Goal: Information Seeking & Learning: Learn about a topic

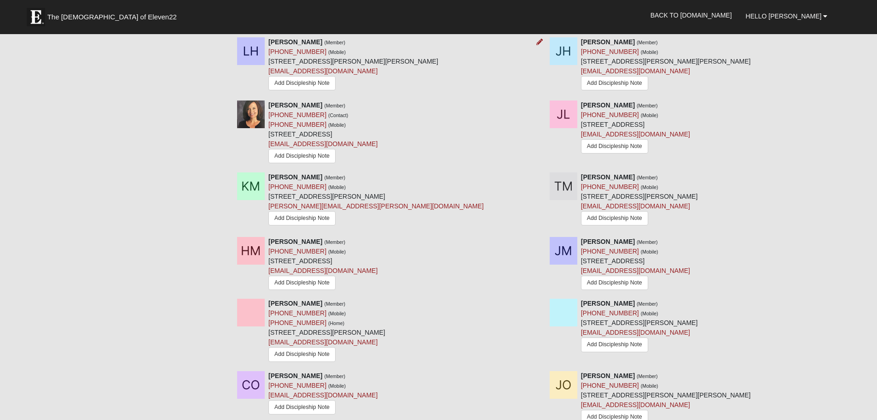
scroll to position [955, 0]
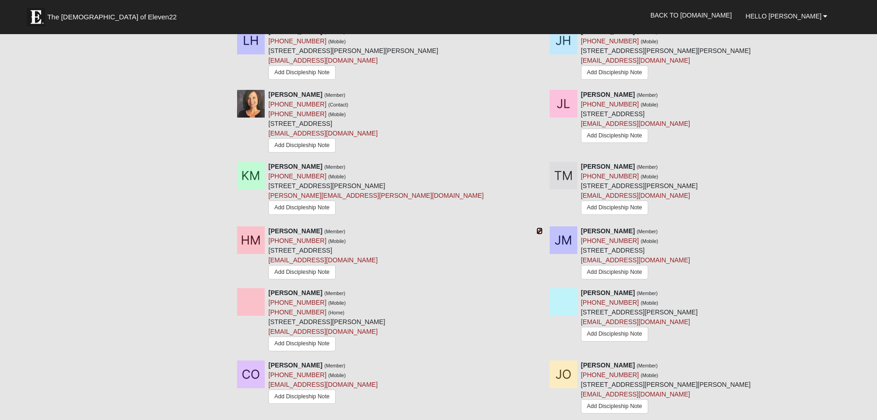
click at [541, 231] on icon at bounding box center [540, 231] width 6 height 6
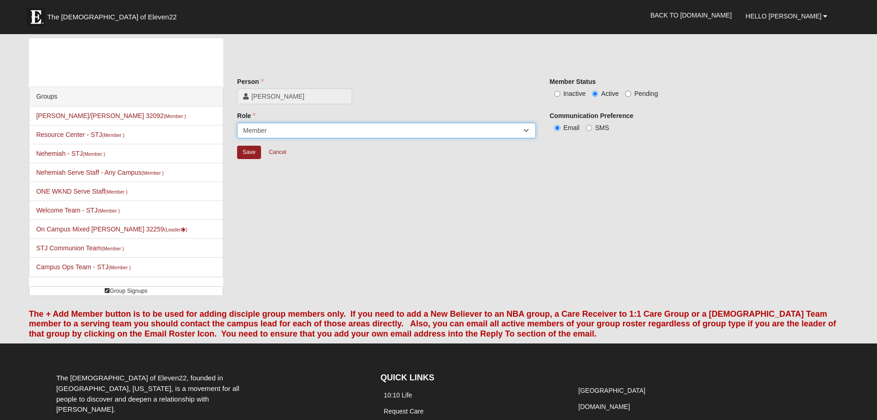
click at [525, 130] on select "Leader Coleader Coach Member Campus Lead Future Leader" at bounding box center [386, 131] width 299 height 16
click at [592, 164] on div "Save Cancel" at bounding box center [542, 158] width 611 height 27
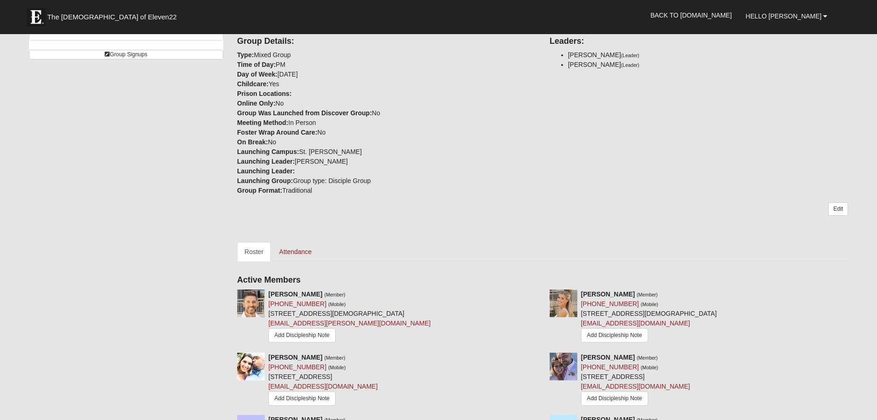
scroll to position [156, 0]
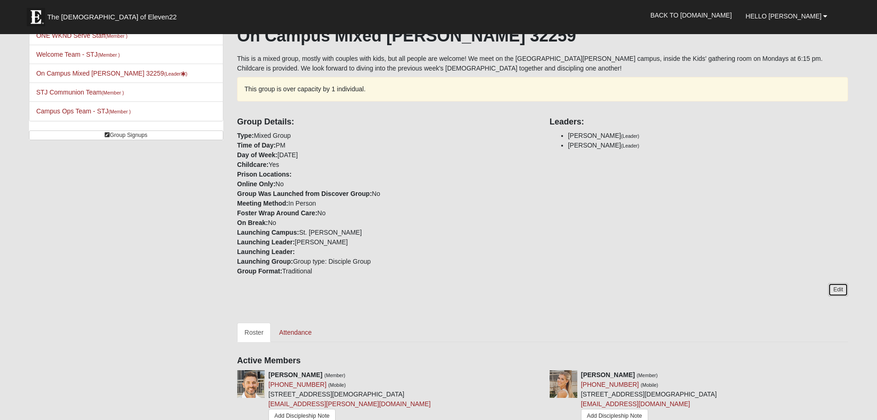
click at [839, 287] on link "Edit" at bounding box center [838, 289] width 20 height 13
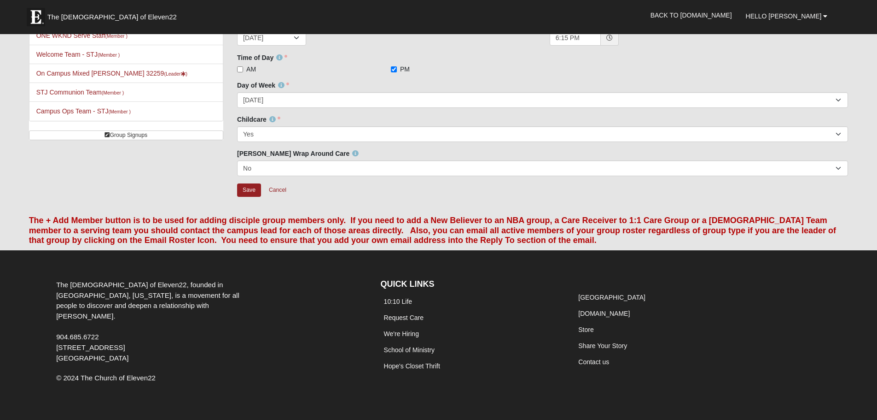
scroll to position [18, 0]
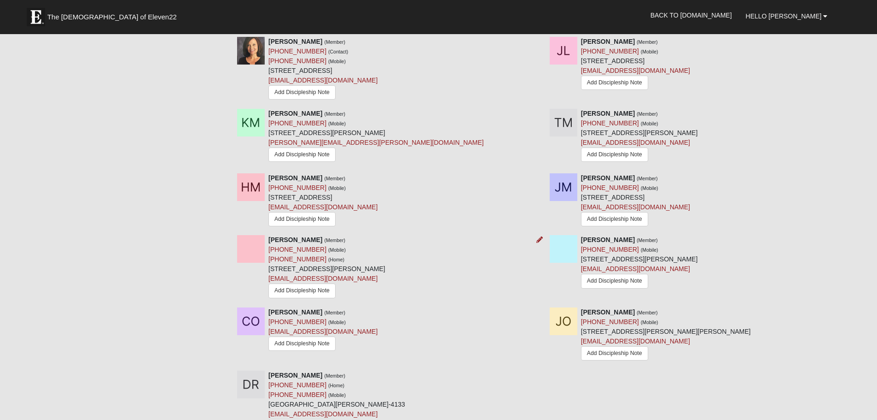
scroll to position [1031, 0]
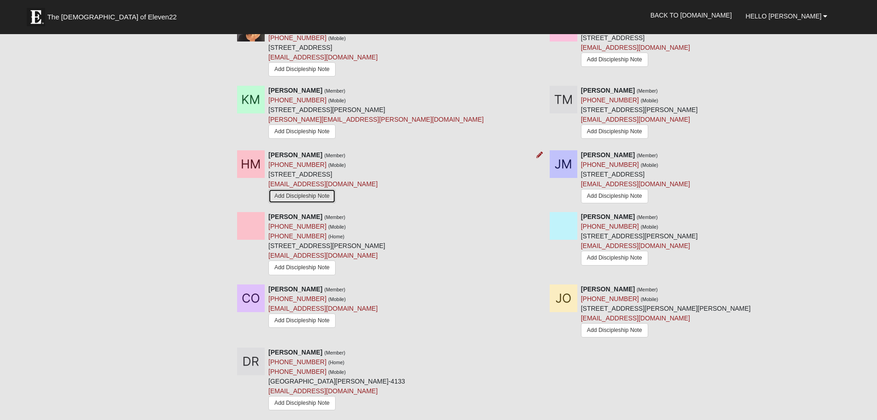
click at [306, 200] on link "Add Discipleship Note" at bounding box center [301, 196] width 67 height 14
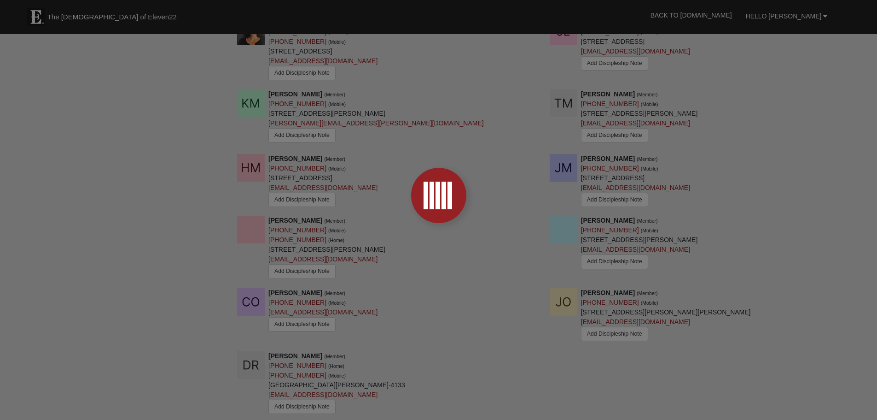
scroll to position [1031, 0]
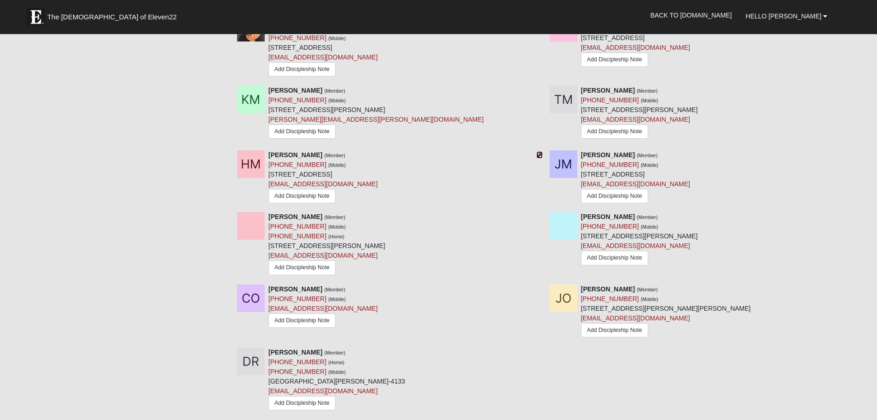
click at [538, 155] on icon at bounding box center [540, 155] width 6 height 6
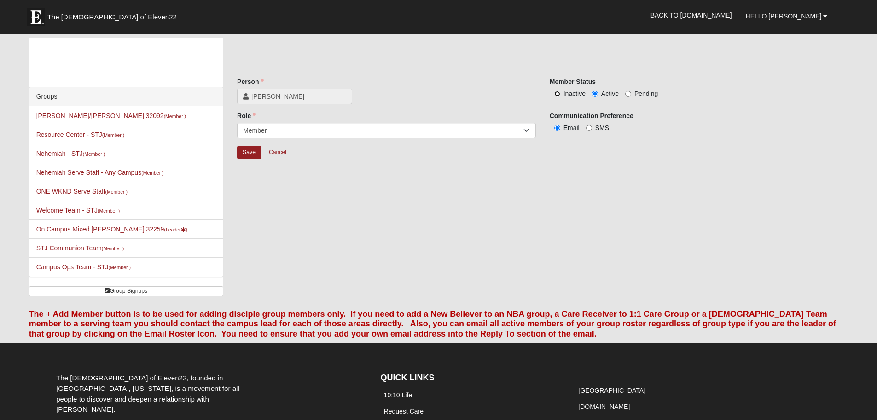
click at [558, 94] on input "Inactive" at bounding box center [557, 94] width 6 height 6
radio input "true"
click at [252, 151] on input "Save" at bounding box center [249, 152] width 24 height 13
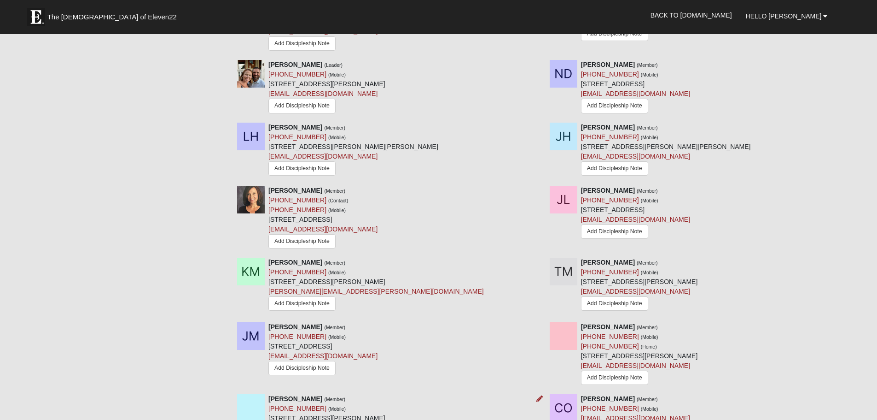
scroll to position [875, 0]
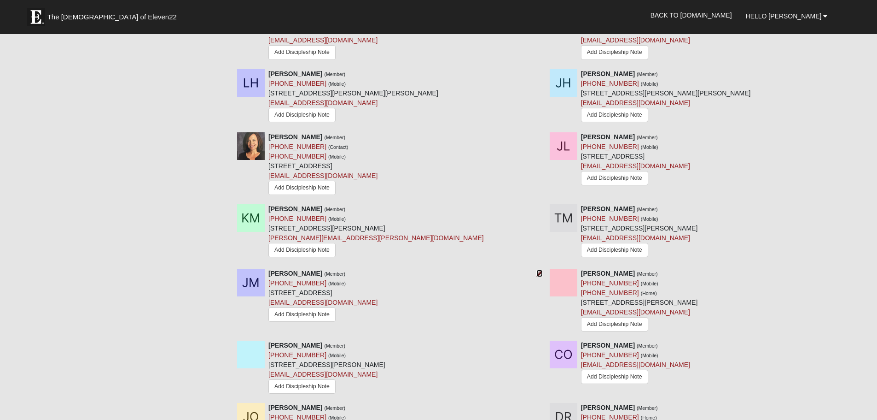
click at [539, 273] on icon at bounding box center [540, 273] width 6 height 6
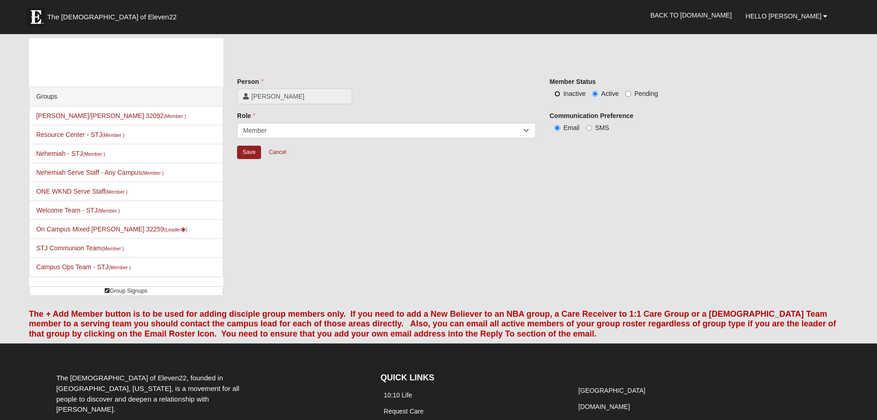
click at [558, 94] on input "Inactive" at bounding box center [557, 94] width 6 height 6
radio input "true"
click at [253, 152] on input "Save" at bounding box center [249, 152] width 24 height 13
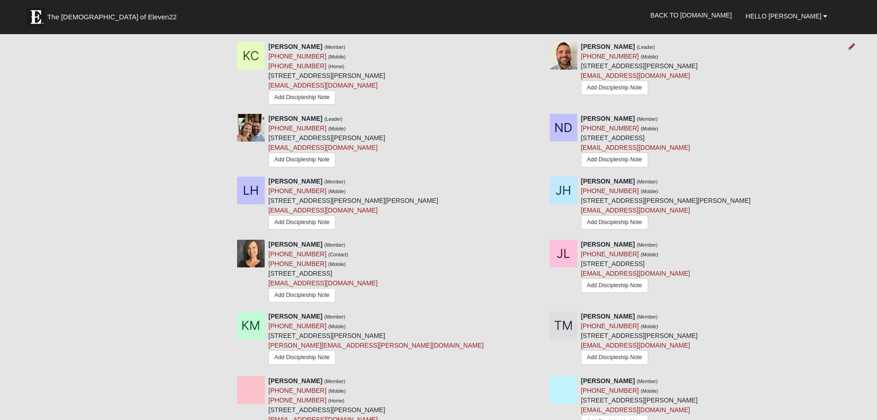
scroll to position [737, 0]
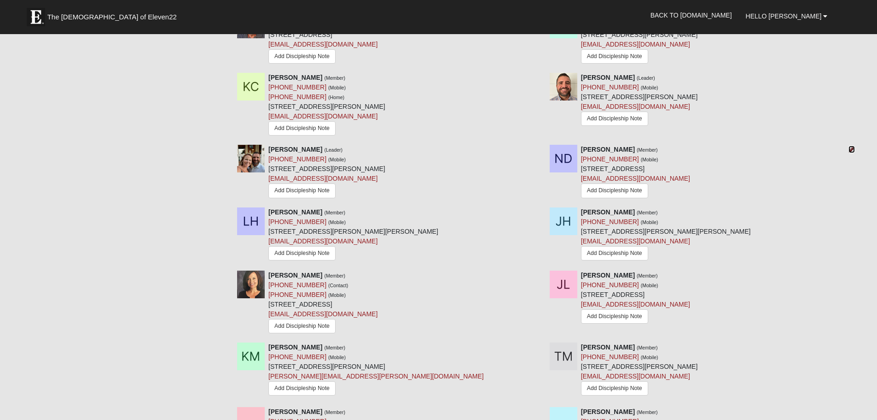
click at [852, 148] on icon at bounding box center [852, 149] width 6 height 6
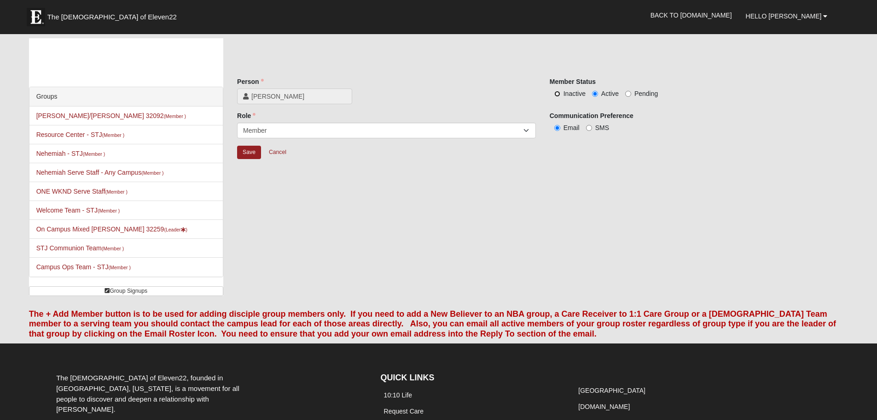
click at [558, 92] on input "Inactive" at bounding box center [557, 94] width 6 height 6
radio input "true"
click at [246, 152] on input "Save" at bounding box center [249, 152] width 24 height 13
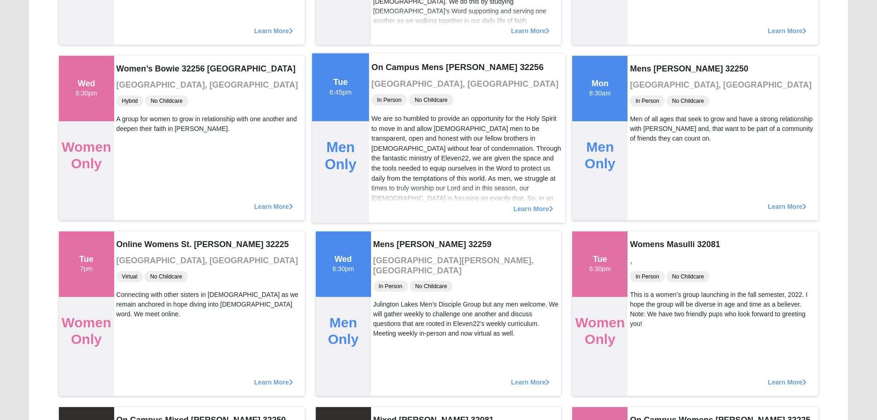
scroll to position [4145, 0]
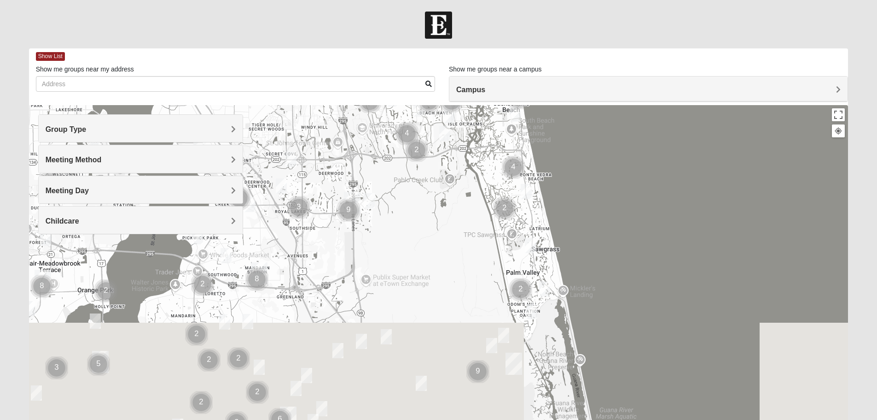
drag, startPoint x: 394, startPoint y: 387, endPoint x: 408, endPoint y: 198, distance: 189.7
click at [408, 198] on div at bounding box center [439, 289] width 820 height 368
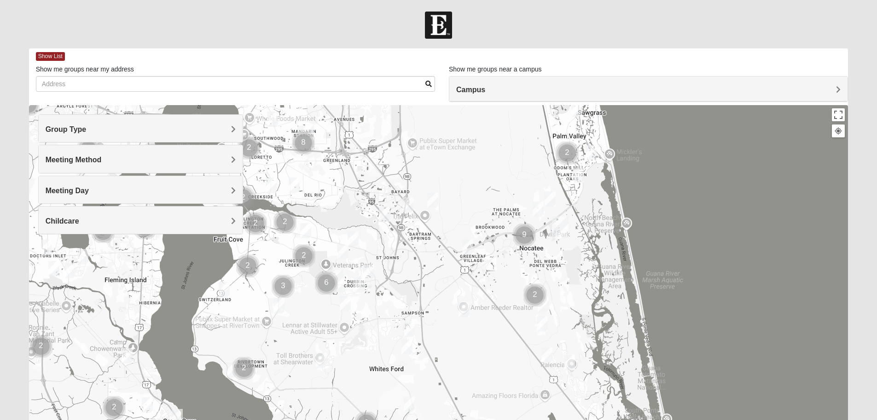
drag, startPoint x: 341, startPoint y: 322, endPoint x: 388, endPoint y: 190, distance: 140.3
click at [388, 190] on div at bounding box center [439, 289] width 820 height 368
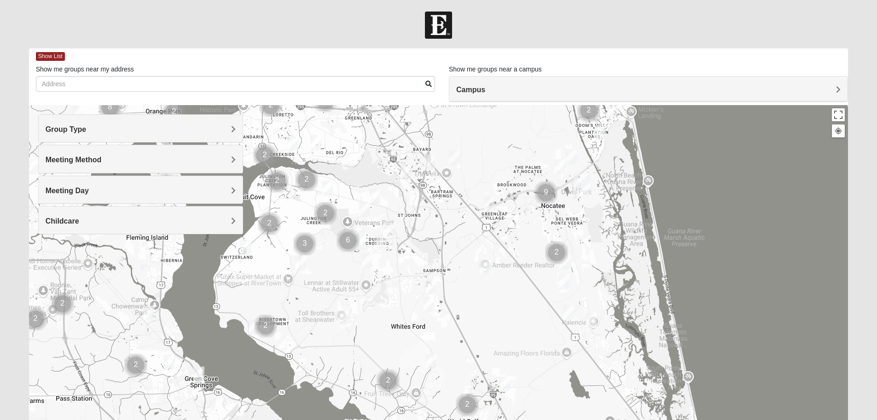
drag, startPoint x: 703, startPoint y: 294, endPoint x: 578, endPoint y: 248, distance: 133.2
click at [709, 236] on div at bounding box center [439, 289] width 820 height 368
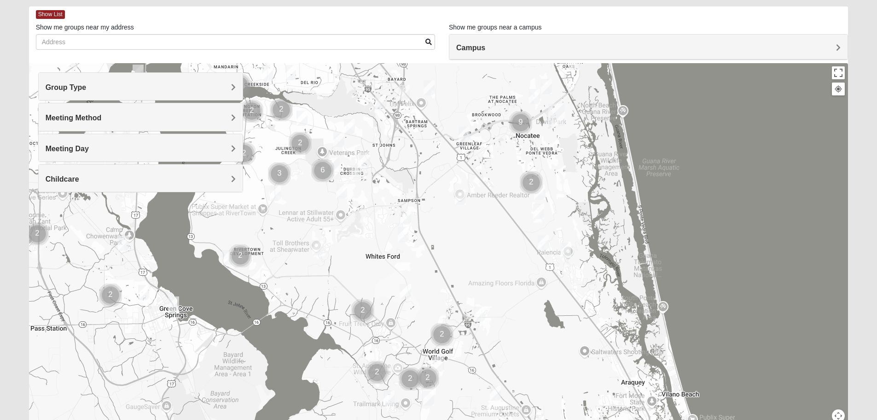
scroll to position [88, 0]
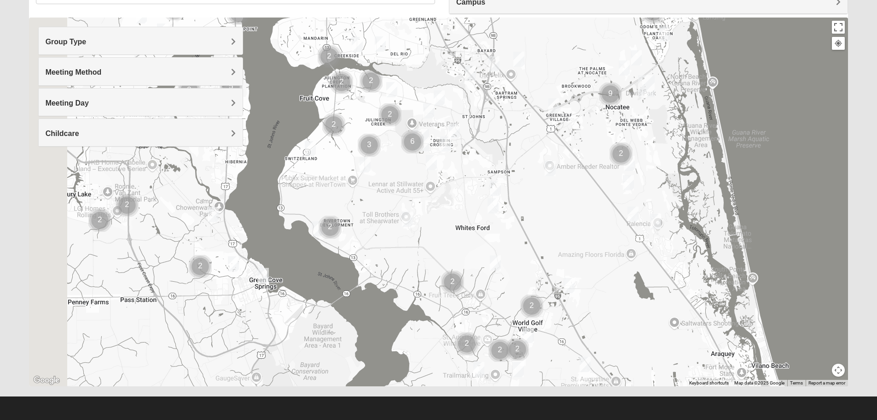
drag, startPoint x: 361, startPoint y: 162, endPoint x: 493, endPoint y: 185, distance: 134.2
click at [493, 185] on div at bounding box center [439, 202] width 820 height 368
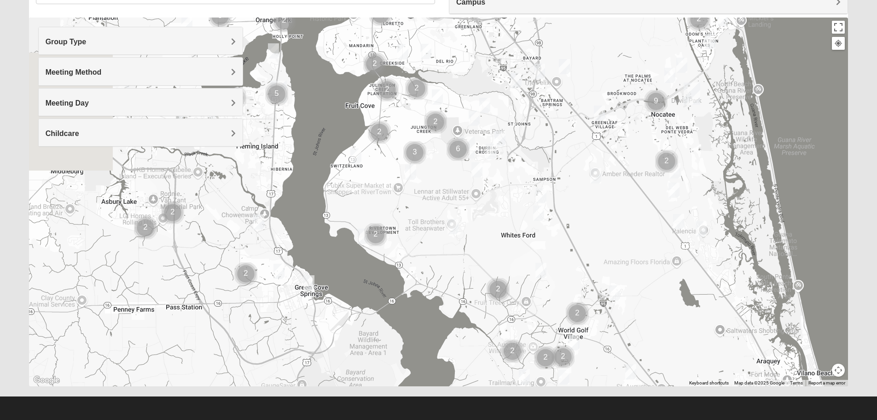
click at [461, 152] on img "Cluster of 6 groups" at bounding box center [458, 149] width 23 height 23
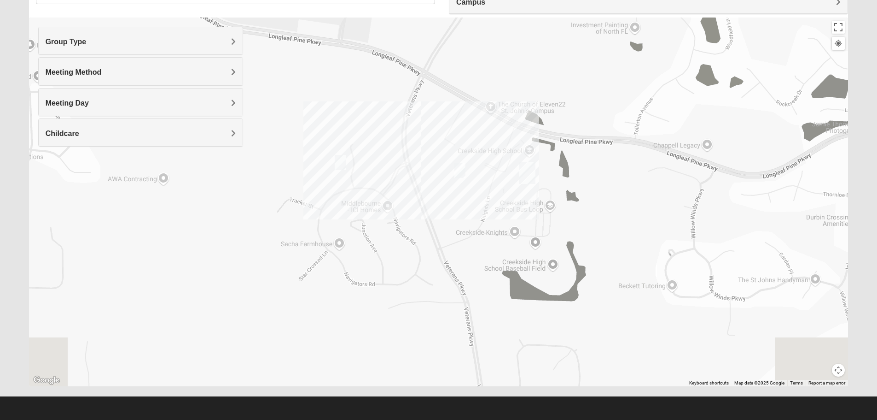
drag, startPoint x: 549, startPoint y: 241, endPoint x: 498, endPoint y: 153, distance: 102.4
click at [497, 149] on div at bounding box center [439, 202] width 820 height 368
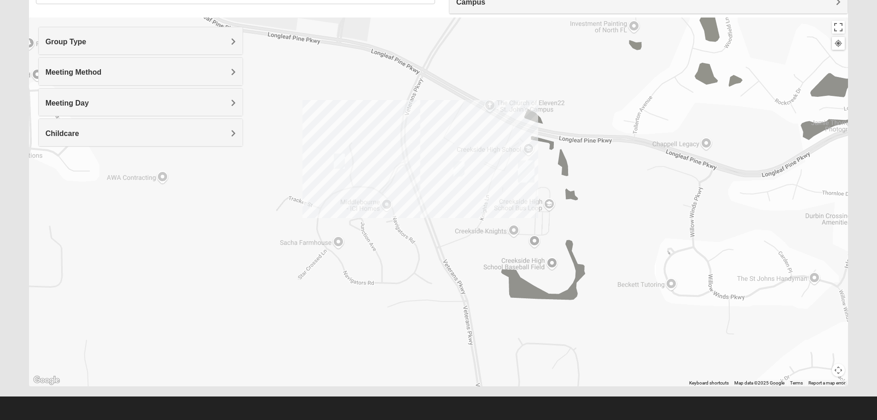
click at [525, 176] on img "St. Johns" at bounding box center [526, 171] width 17 height 22
click at [446, 120] on div "St. [PERSON_NAME] [STREET_ADDRESS][PERSON_NAME]" at bounding box center [439, 202] width 820 height 368
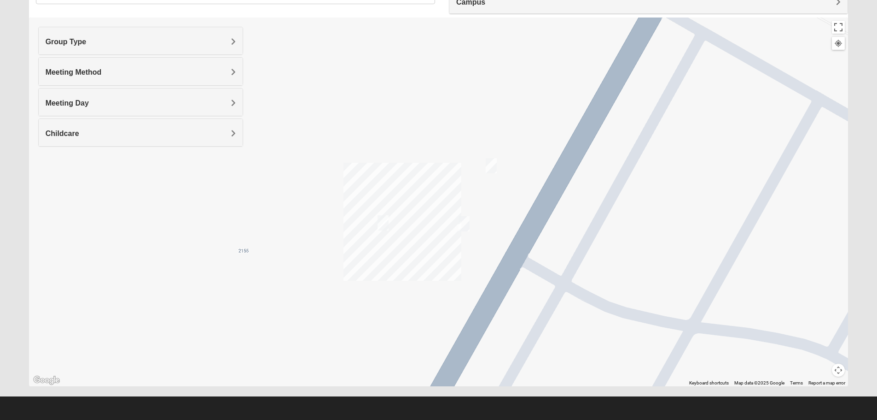
click at [465, 225] on img "On campus Mens Miller 32259" at bounding box center [464, 223] width 11 height 15
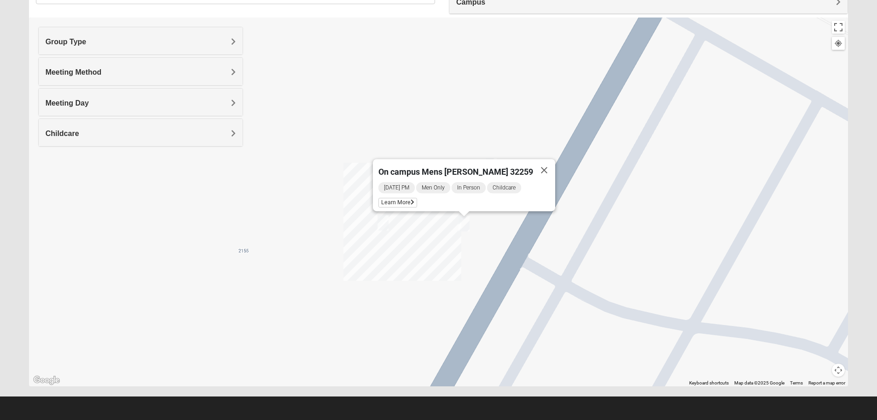
click at [386, 226] on img "On-campus Mixed Galloway 32259" at bounding box center [383, 222] width 11 height 15
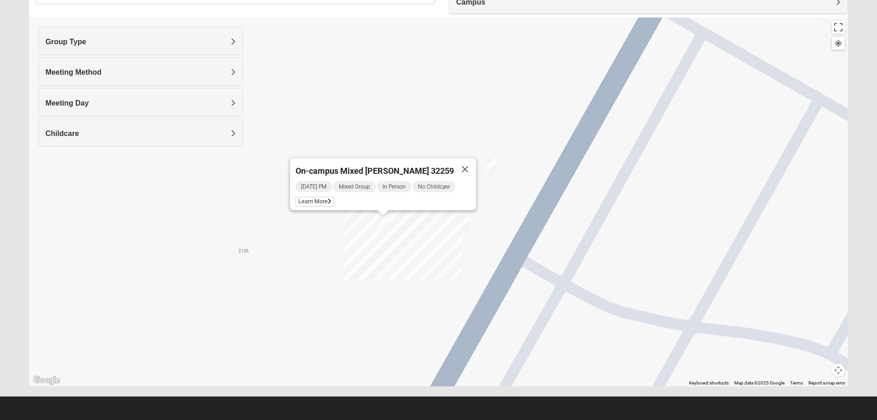
click at [493, 169] on img "On Campus Mens Otts 32259" at bounding box center [491, 165] width 11 height 15
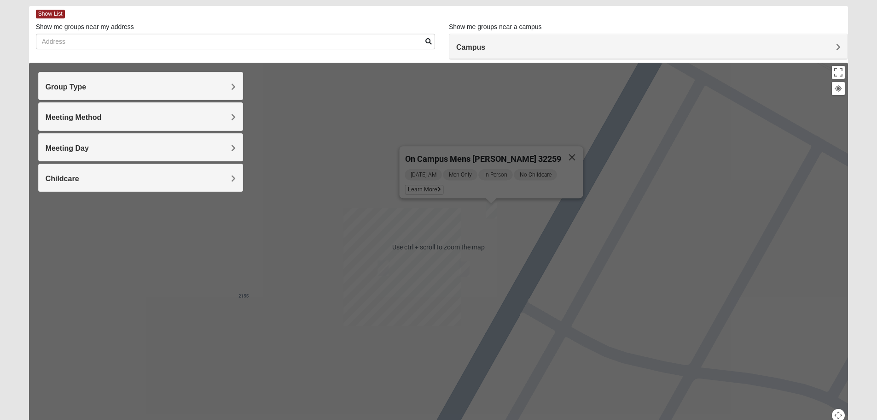
scroll to position [0, 0]
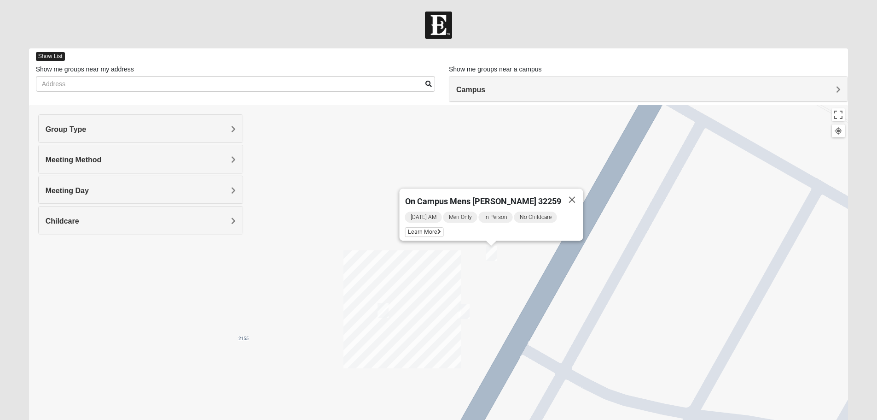
click at [54, 55] on span "Show List" at bounding box center [50, 56] width 29 height 9
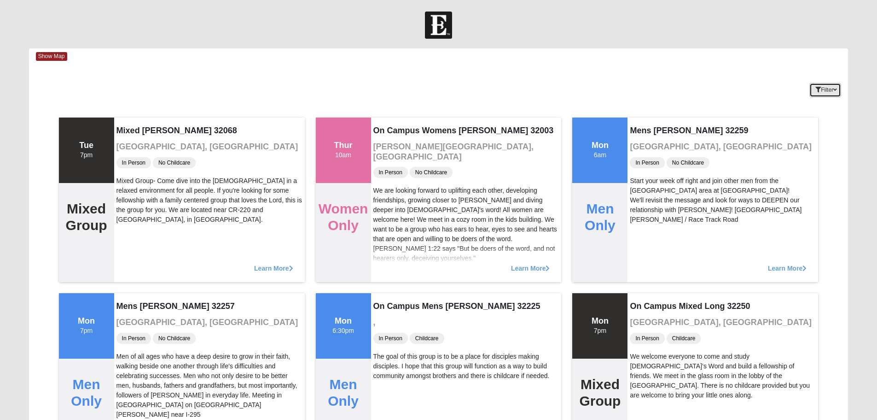
click at [835, 91] on icon "button" at bounding box center [836, 90] width 4 height 6
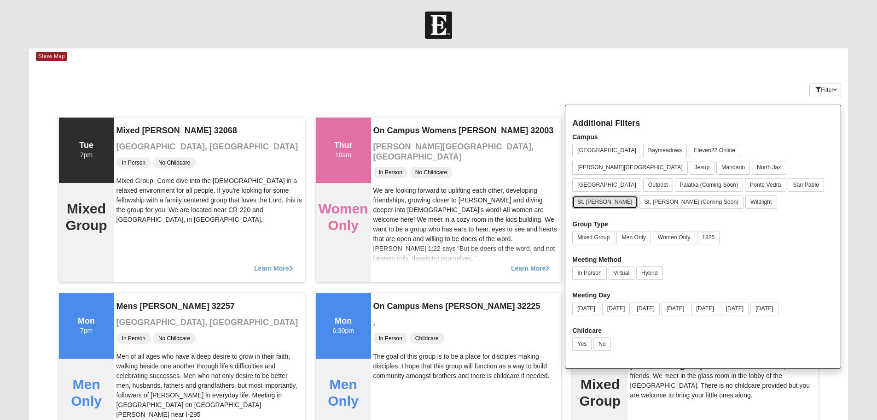
click at [593, 195] on button "St. [PERSON_NAME]" at bounding box center [604, 201] width 65 height 13
click at [593, 231] on button "Mixed Group" at bounding box center [593, 237] width 42 height 13
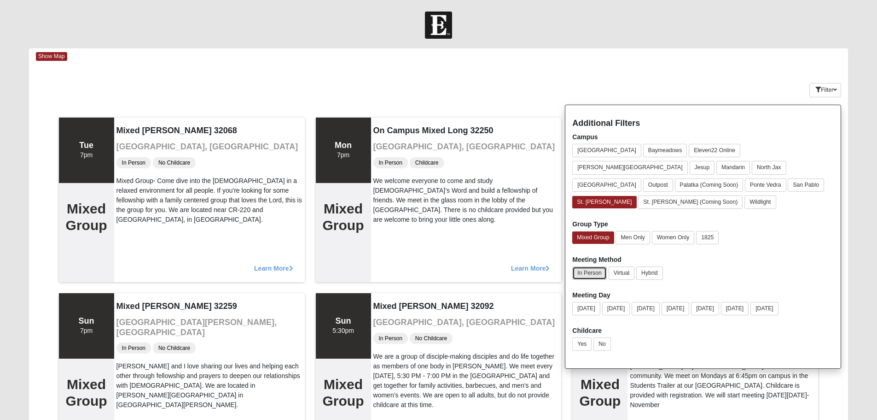
click at [594, 266] on button "In Person" at bounding box center [589, 272] width 34 height 13
click at [623, 302] on button "[DATE]" at bounding box center [616, 308] width 28 height 13
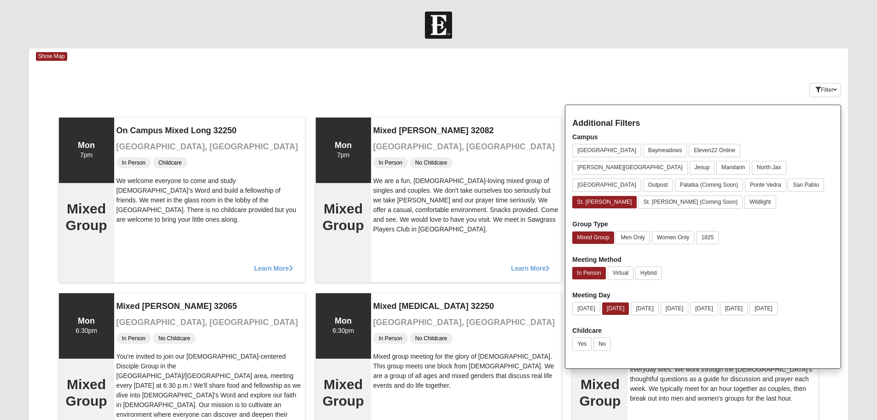
click at [576, 57] on div "Show Map" at bounding box center [442, 56] width 813 height 16
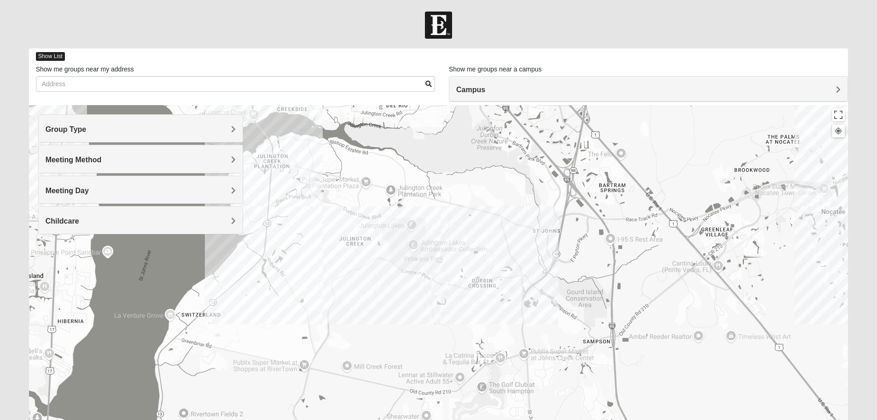
click at [59, 54] on span "Show List" at bounding box center [50, 56] width 29 height 9
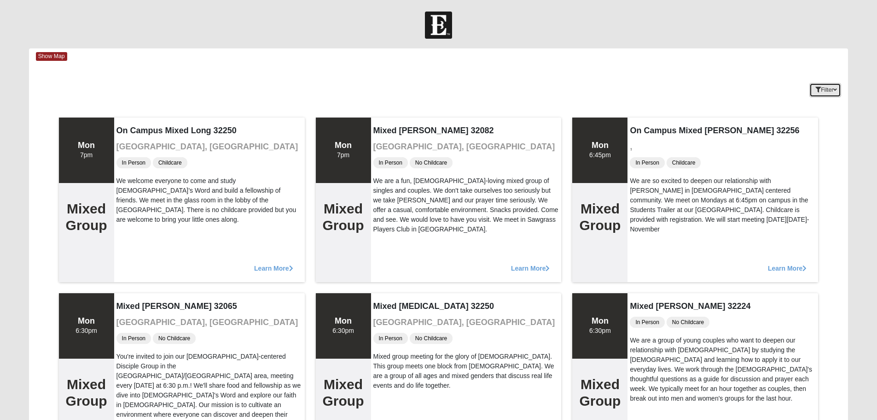
click at [823, 90] on button "Filter" at bounding box center [826, 90] width 32 height 14
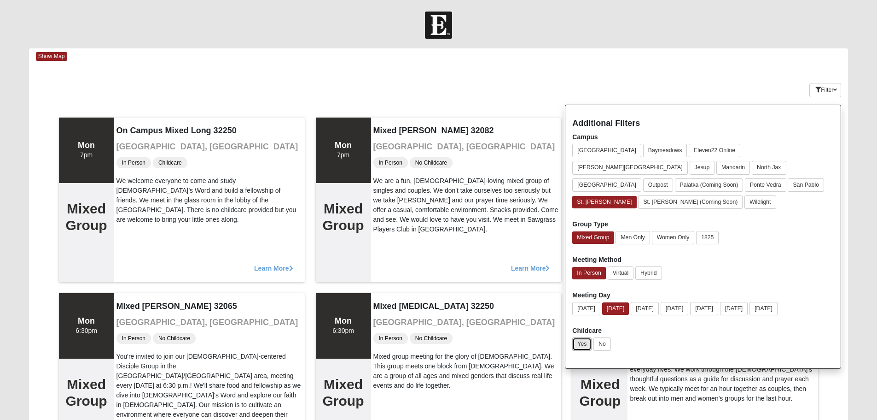
click at [584, 337] on button "Yes" at bounding box center [581, 343] width 19 height 13
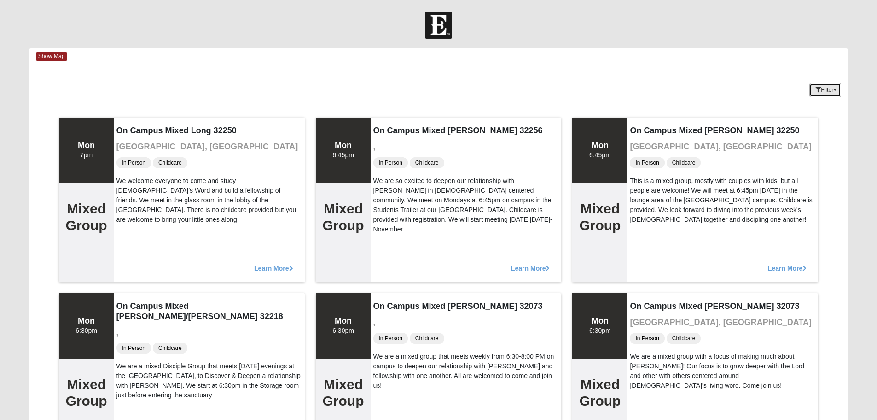
click at [836, 88] on icon "button" at bounding box center [836, 90] width 4 height 6
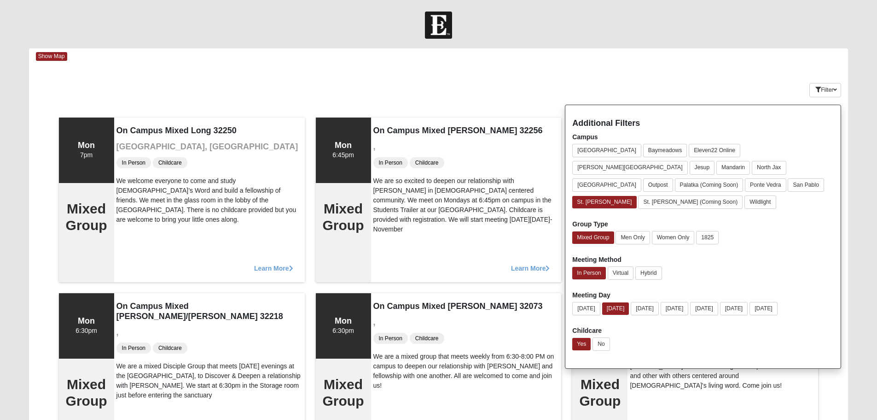
click at [645, 74] on div "Keywords Filter Additional Filters Campus [GEOGRAPHIC_DATA] [GEOGRAPHIC_DATA] E…" at bounding box center [439, 88] width 820 height 34
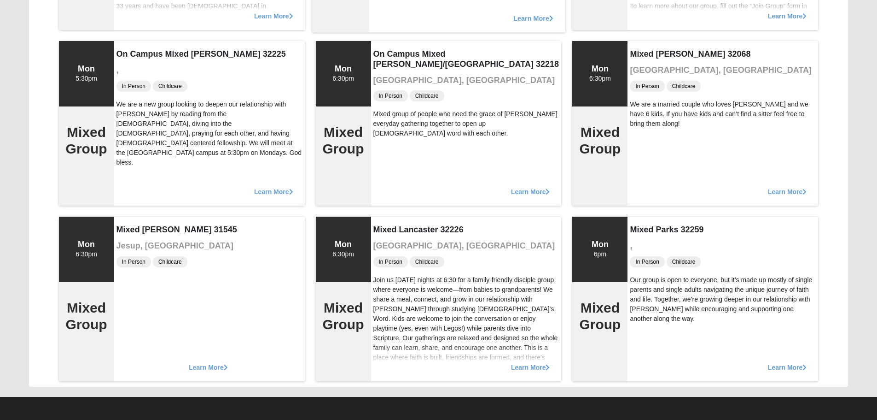
scroll to position [603, 0]
